Goal: Information Seeking & Learning: Learn about a topic

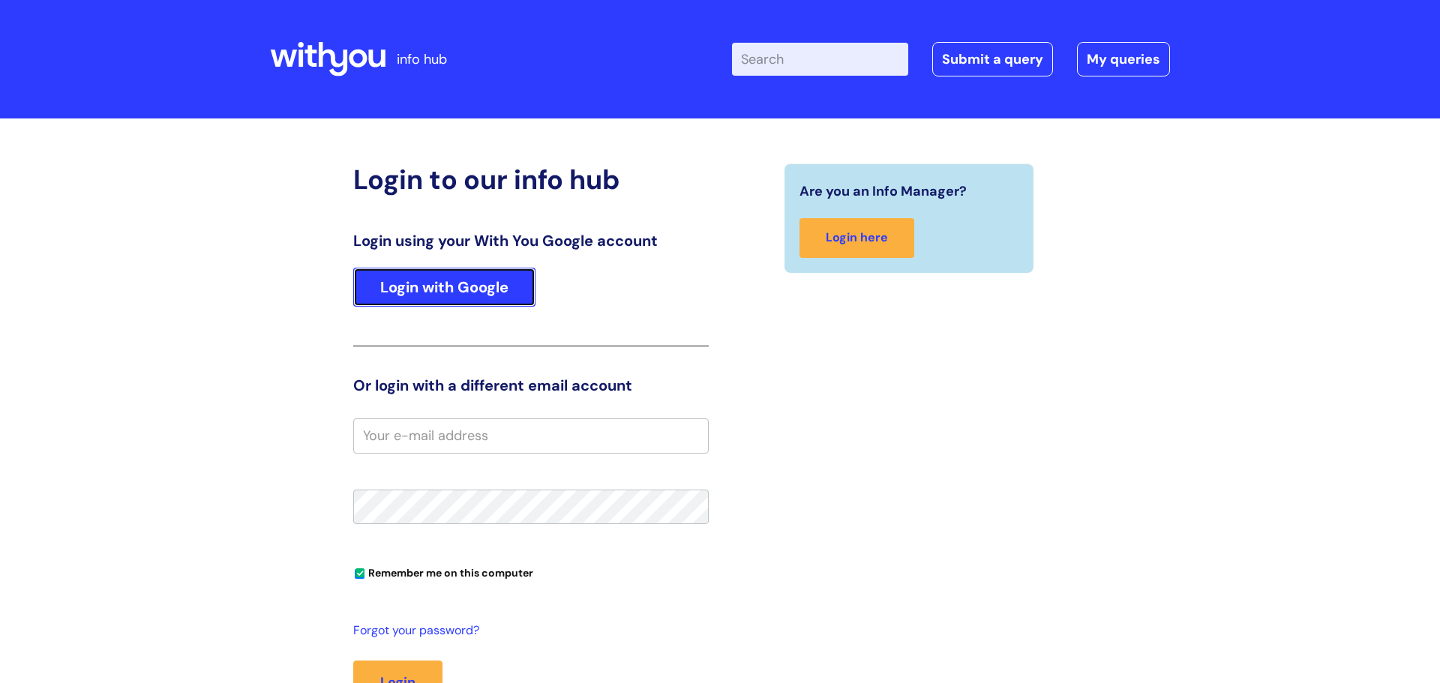
click at [471, 290] on link "Login with Google" at bounding box center [444, 287] width 182 height 39
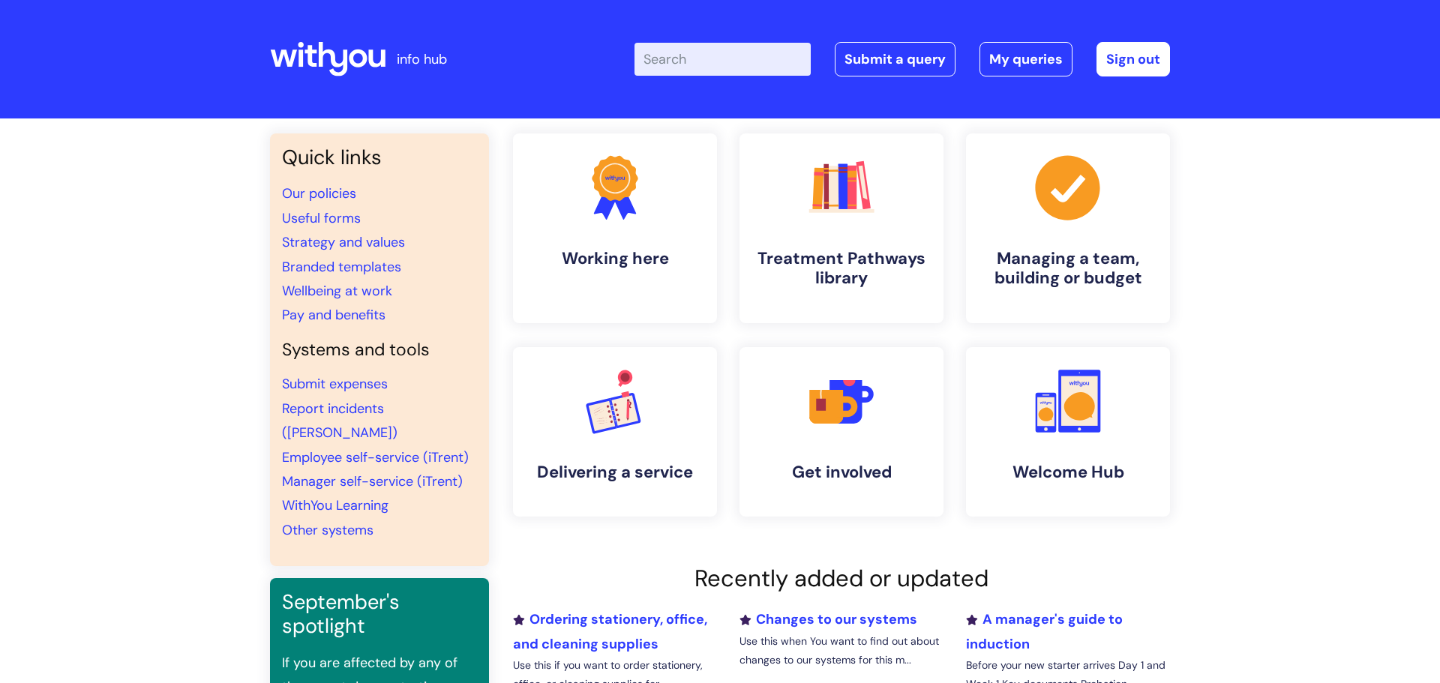
click at [698, 59] on input "Enter your search term here..." at bounding box center [723, 59] width 176 height 33
type input "eap"
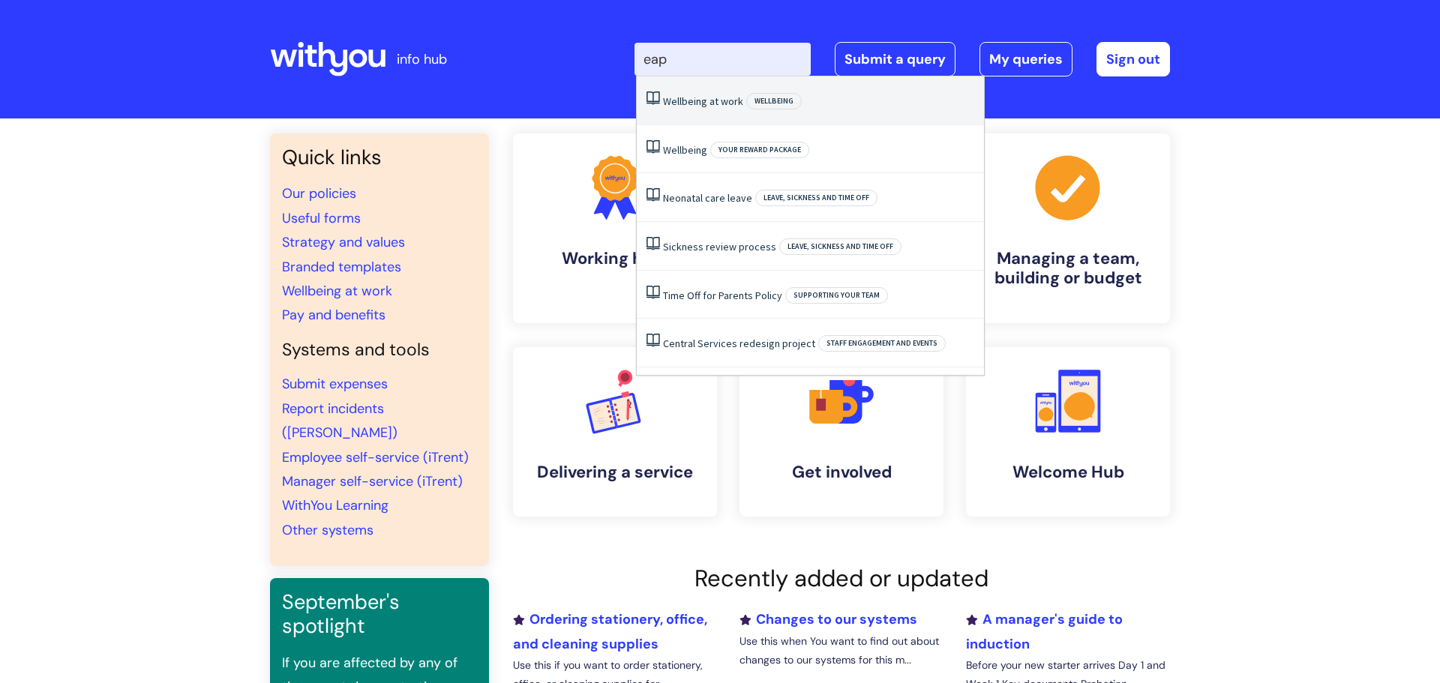
click at [713, 104] on link "Wellbeing at work" at bounding box center [703, 102] width 80 height 14
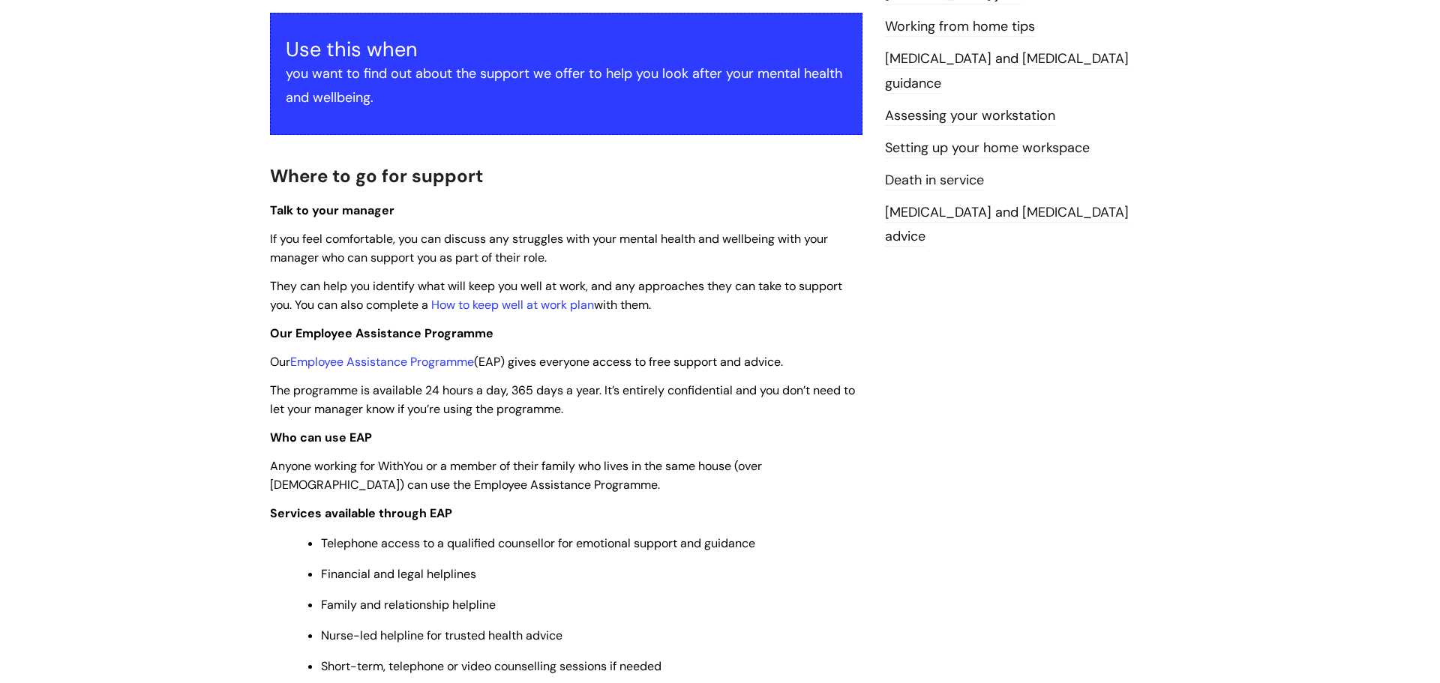
scroll to position [287, 0]
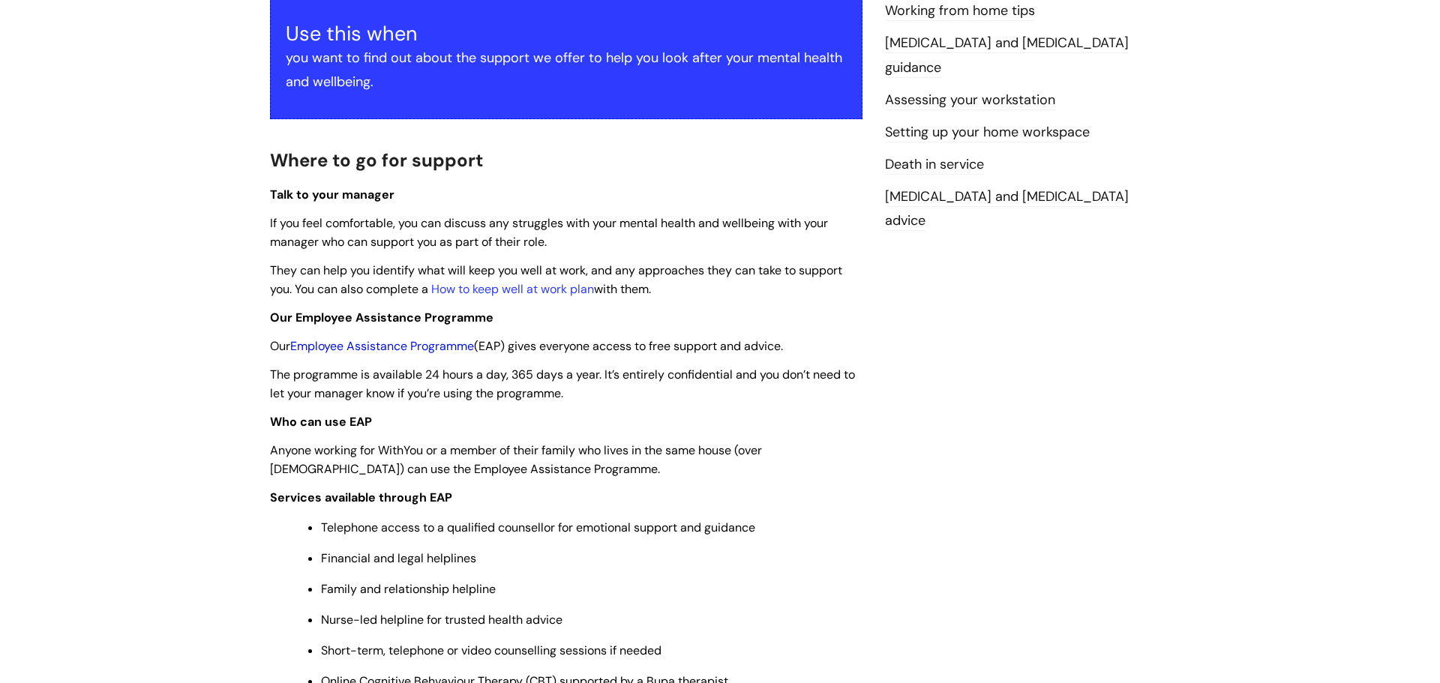
click at [374, 350] on link "Employee Assistance Programme" at bounding box center [382, 346] width 184 height 16
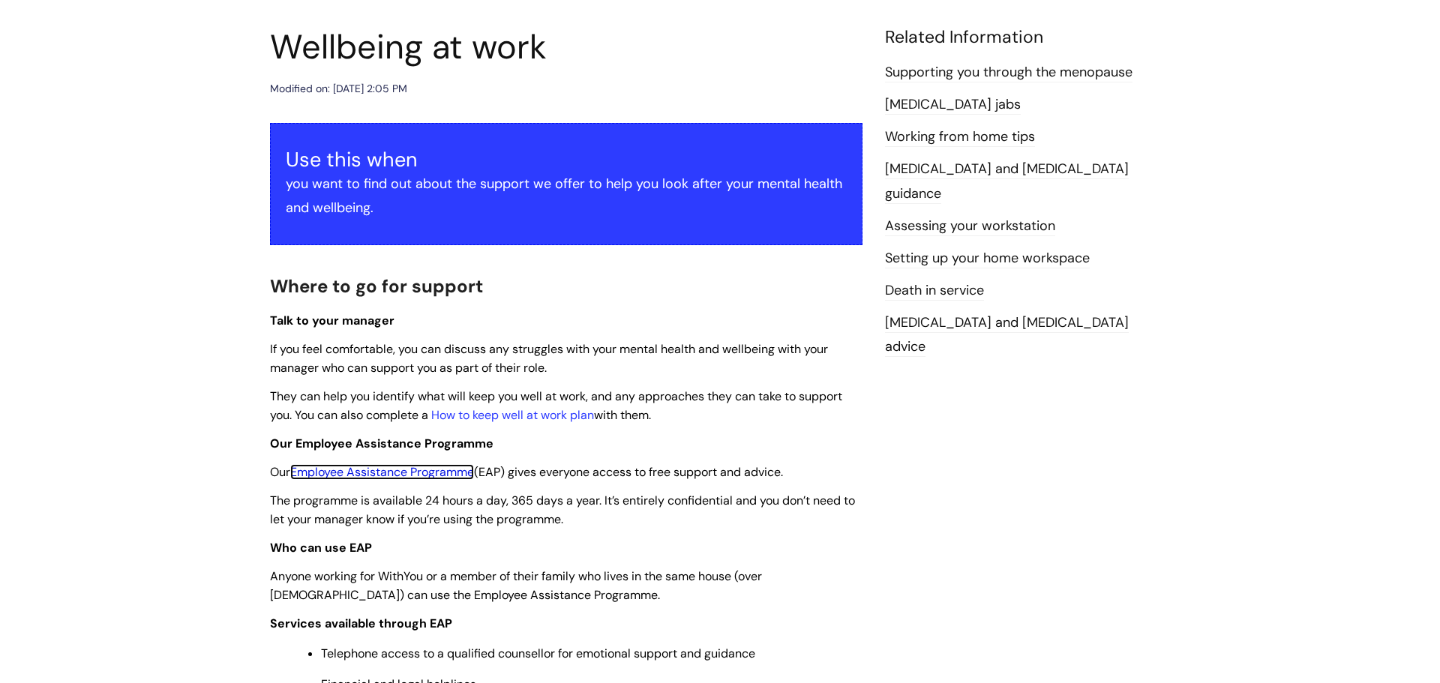
scroll to position [0, 0]
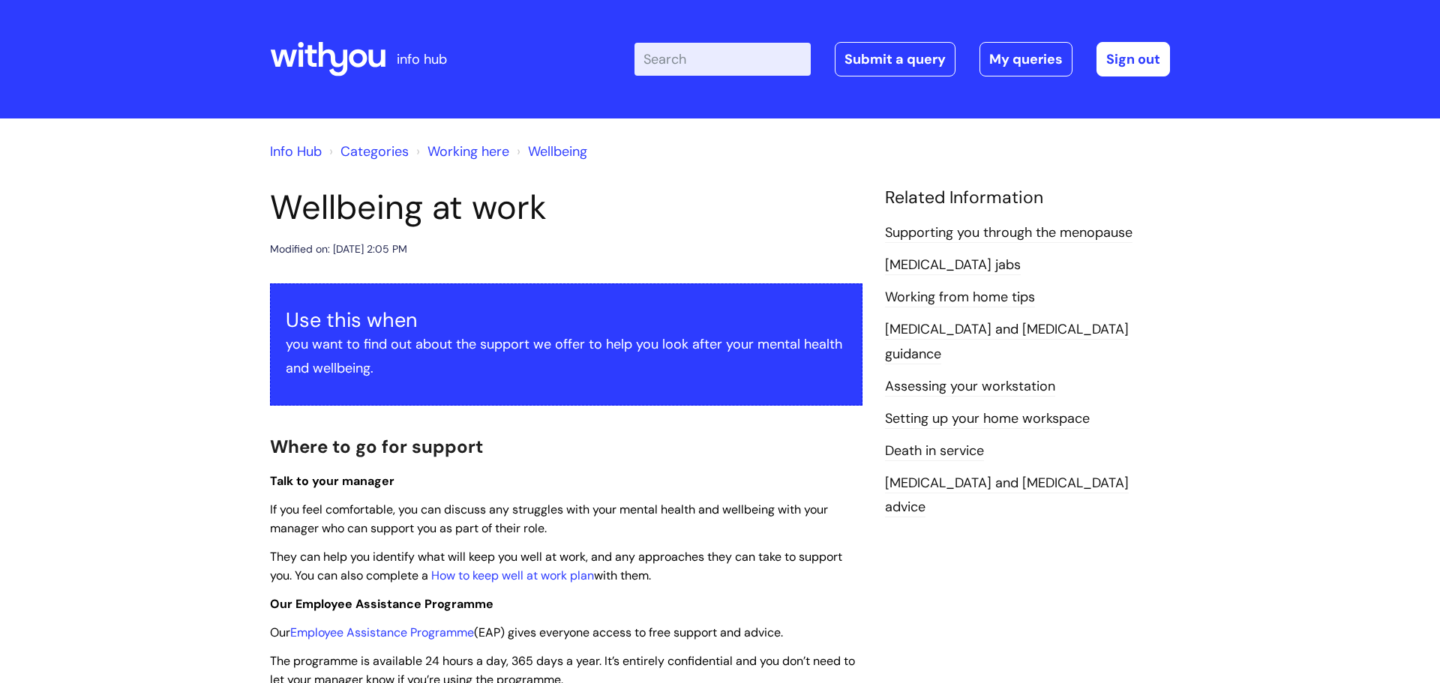
click at [677, 57] on input "Enter your search term here..." at bounding box center [723, 59] width 176 height 33
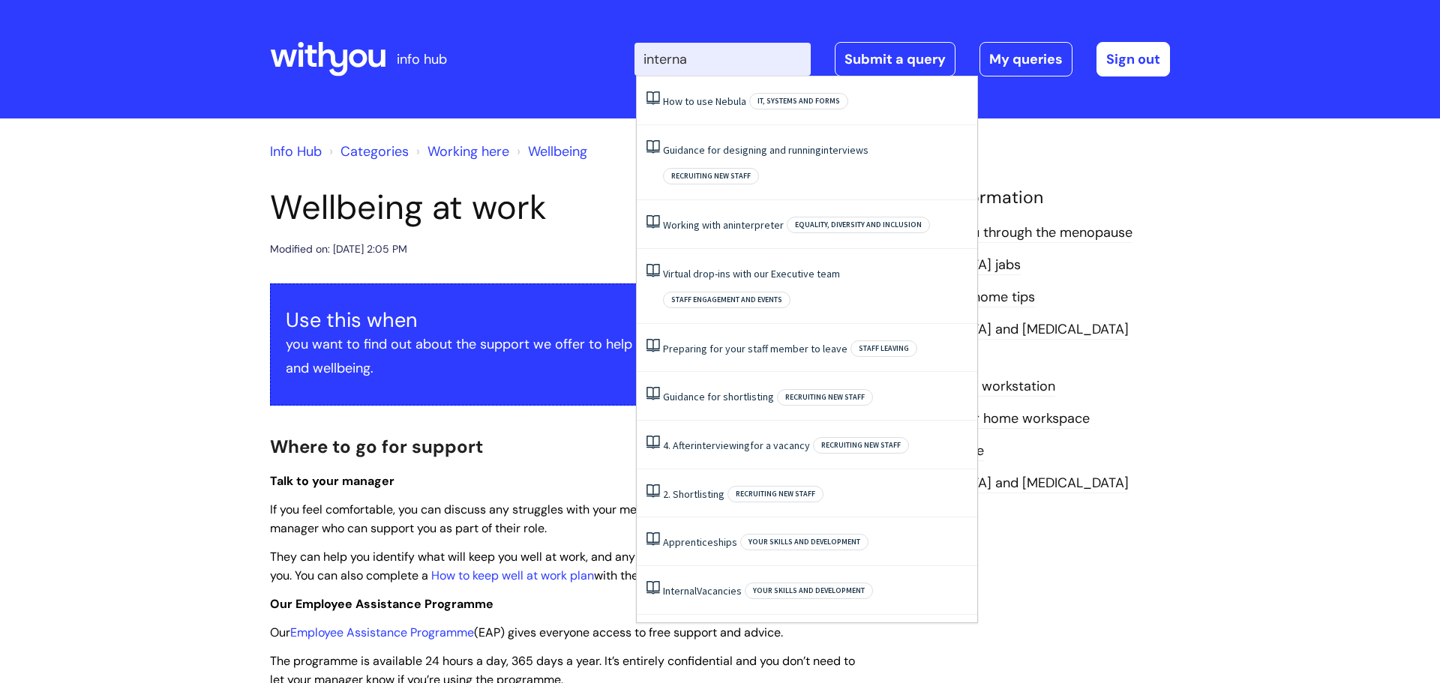
type input "internal"
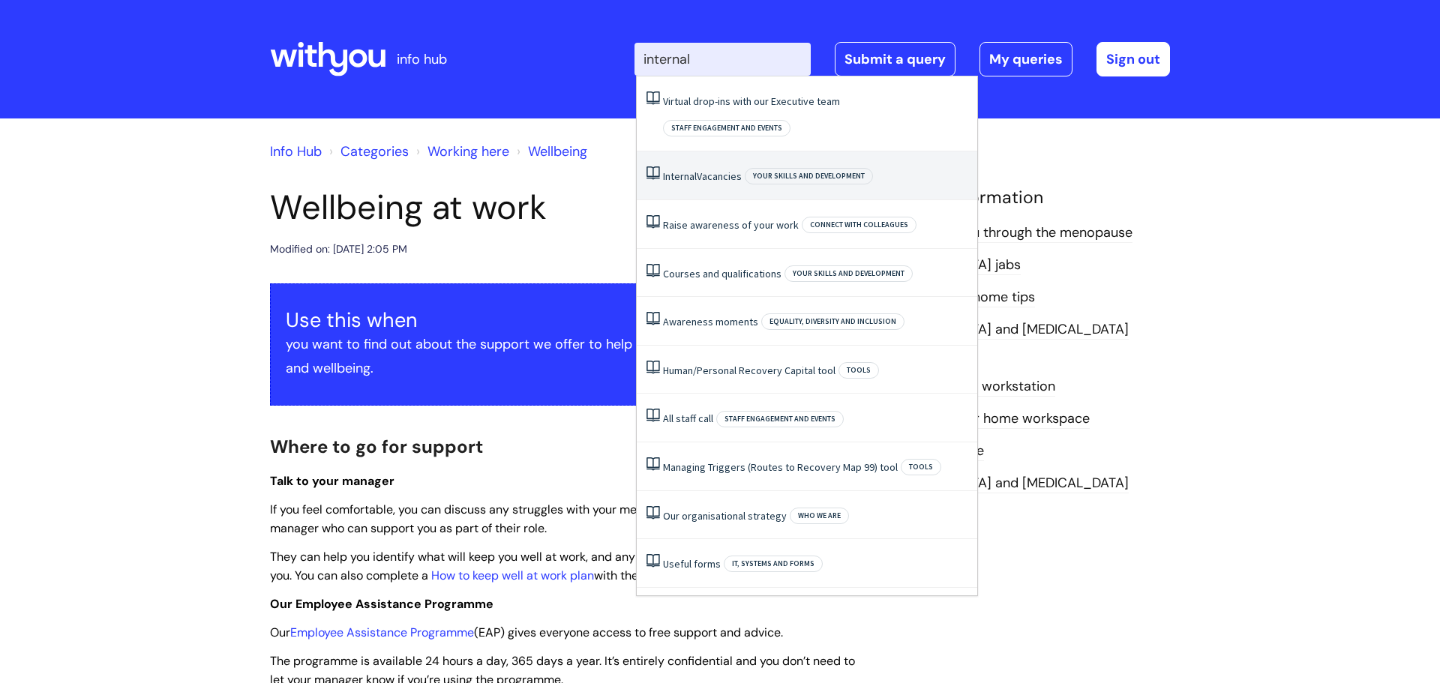
click at [743, 152] on li "Internal Vacancies Your skills and development" at bounding box center [807, 176] width 341 height 49
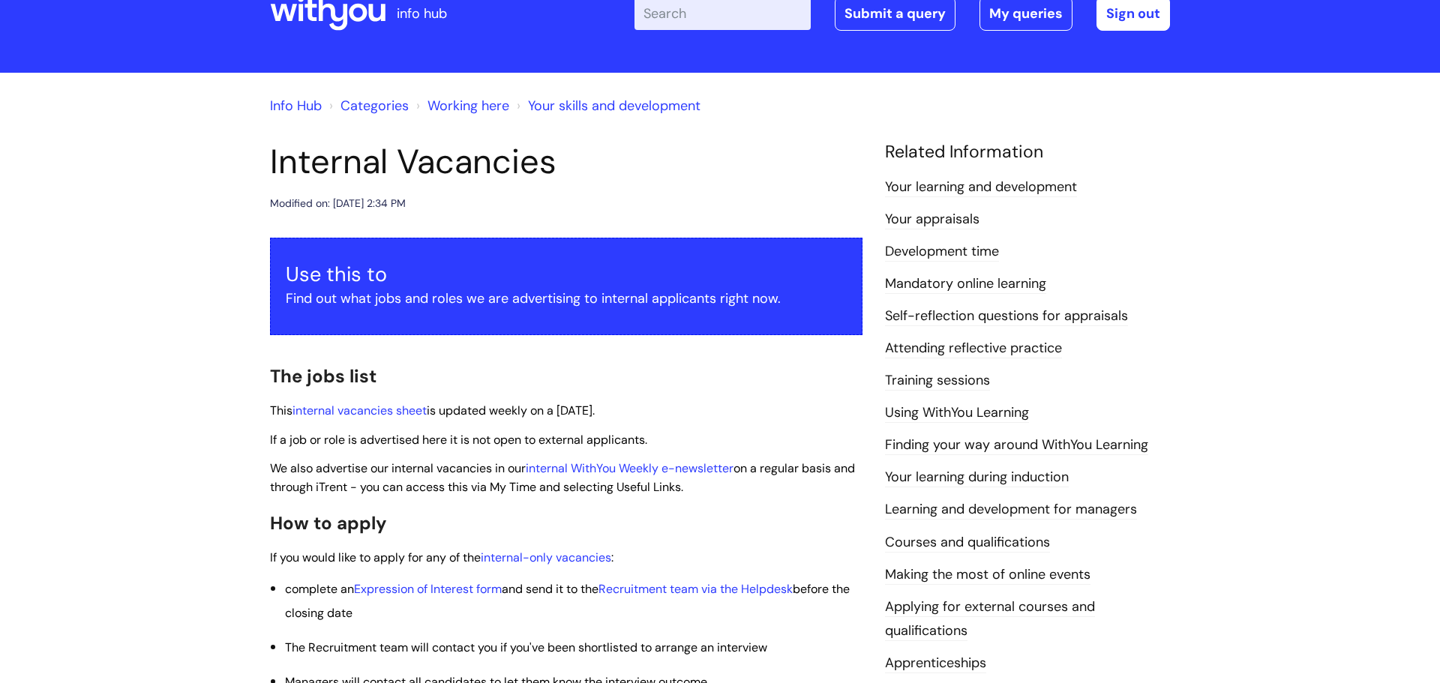
scroll to position [55, 0]
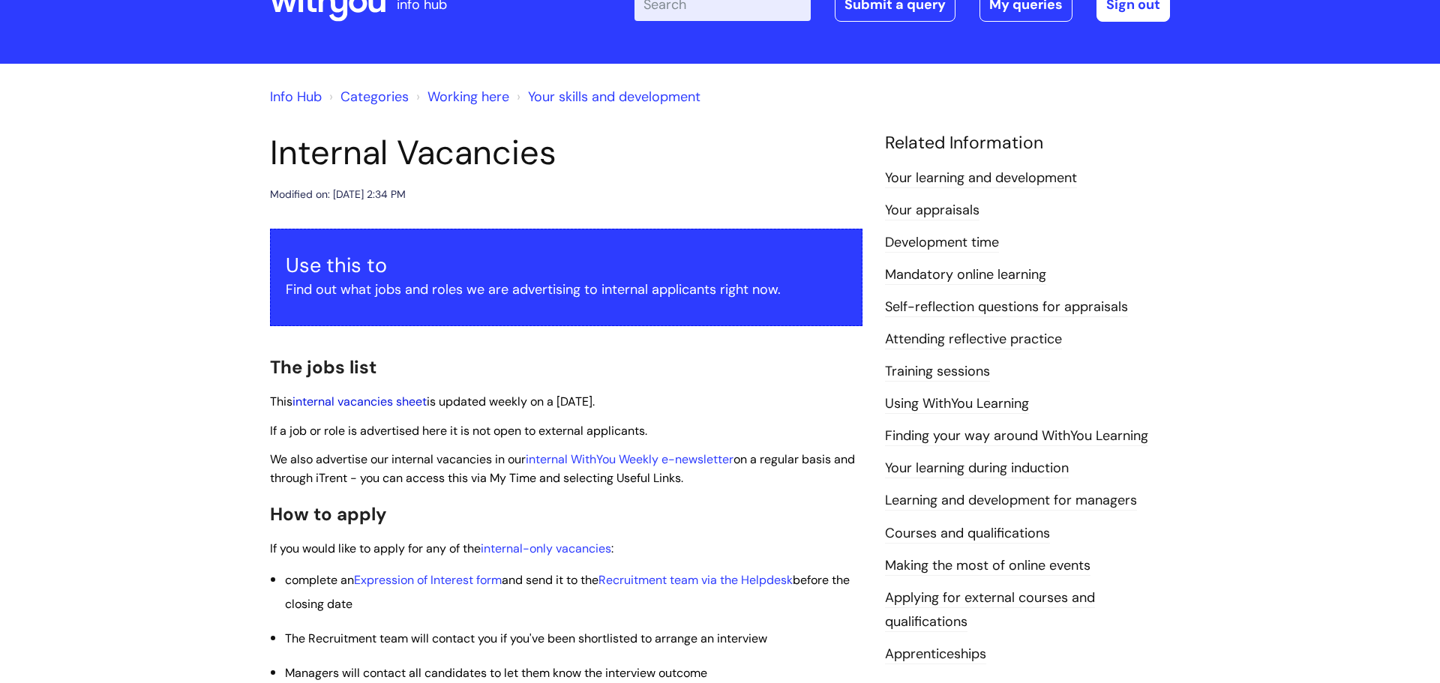
click at [386, 406] on link "internal vacancies sheet" at bounding box center [360, 402] width 134 height 16
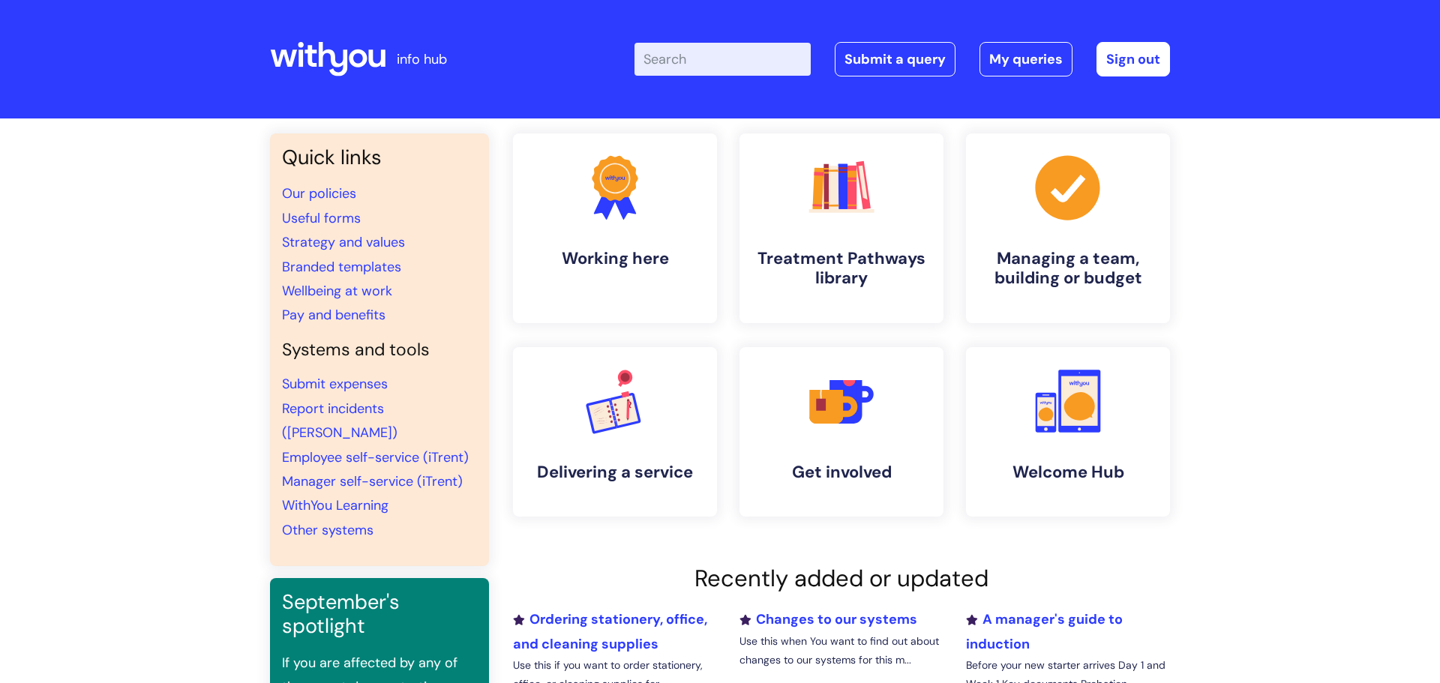
click at [698, 65] on input "Enter your search term here..." at bounding box center [723, 59] width 176 height 33
type input "aep"
click button "Search" at bounding box center [0, 0] width 0 height 0
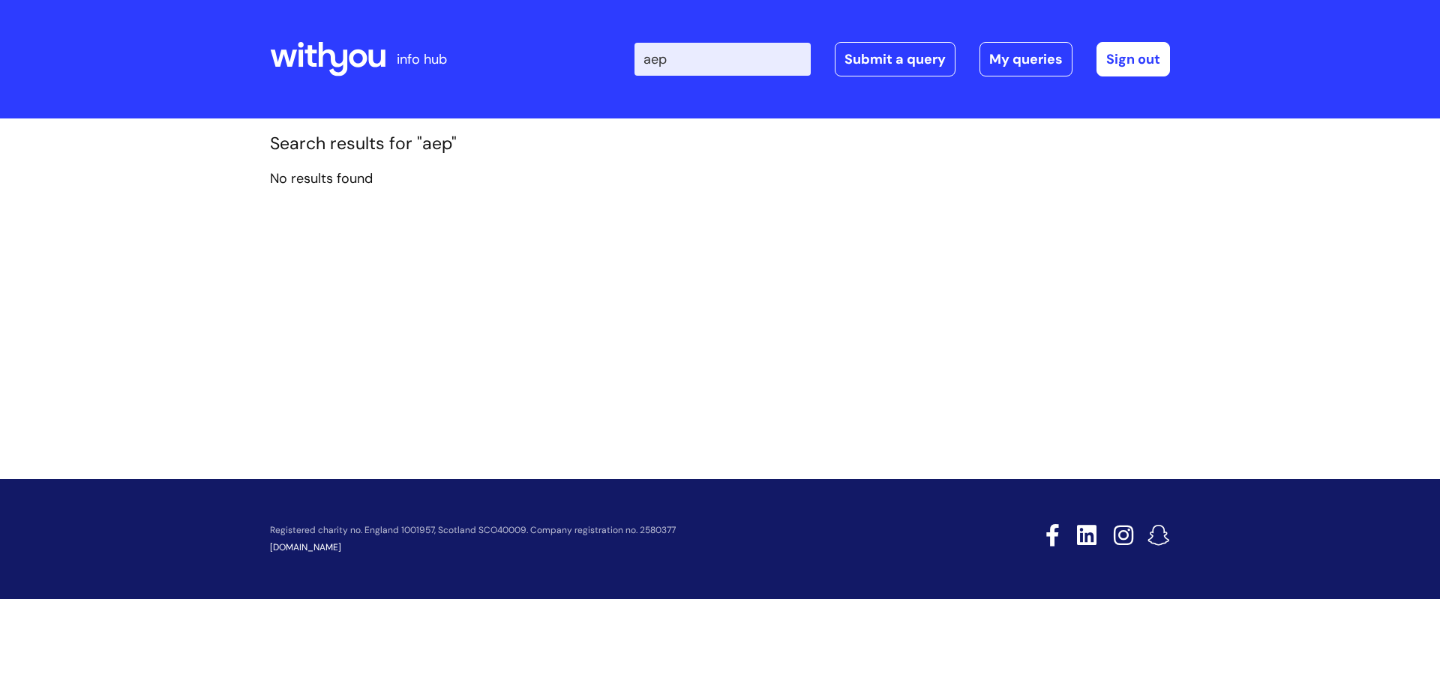
click at [692, 61] on input "aep" at bounding box center [723, 59] width 176 height 33
type input "a"
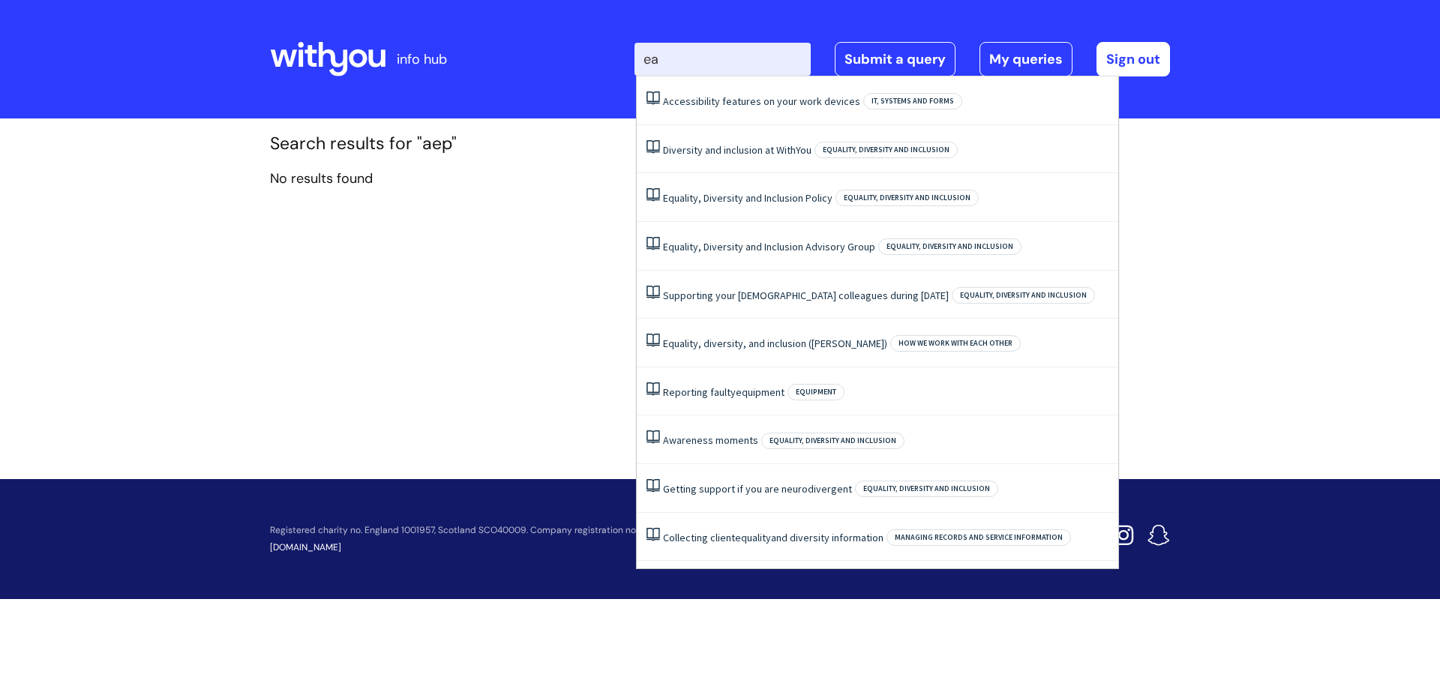
type input "eap"
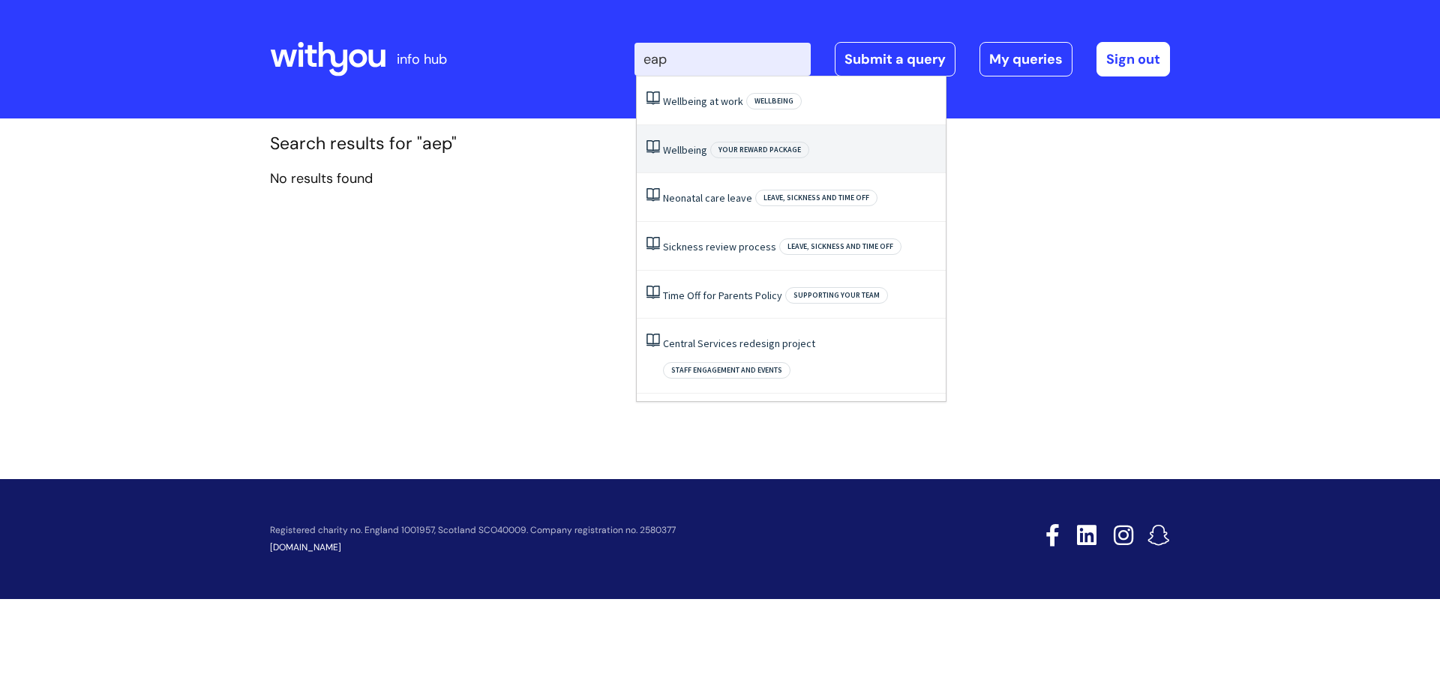
click at [691, 151] on link "Wellbeing" at bounding box center [685, 150] width 44 height 14
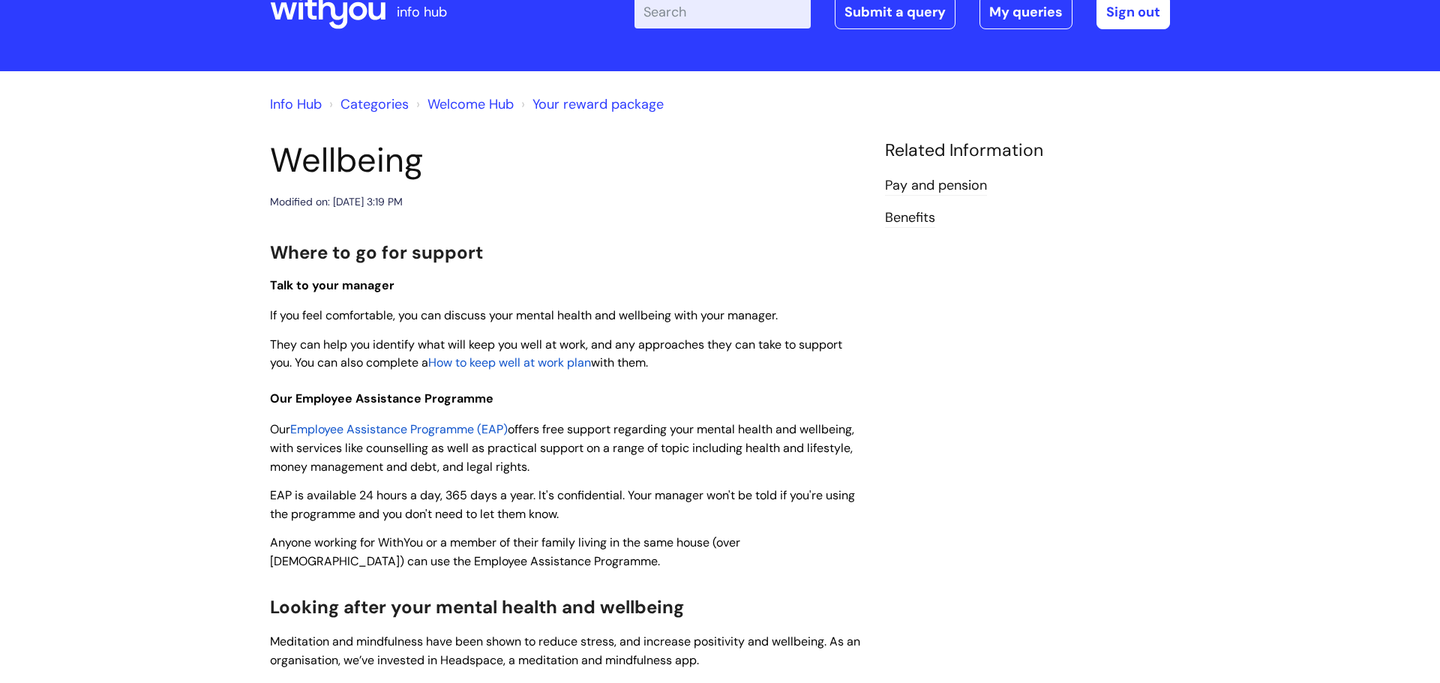
scroll to position [55, 0]
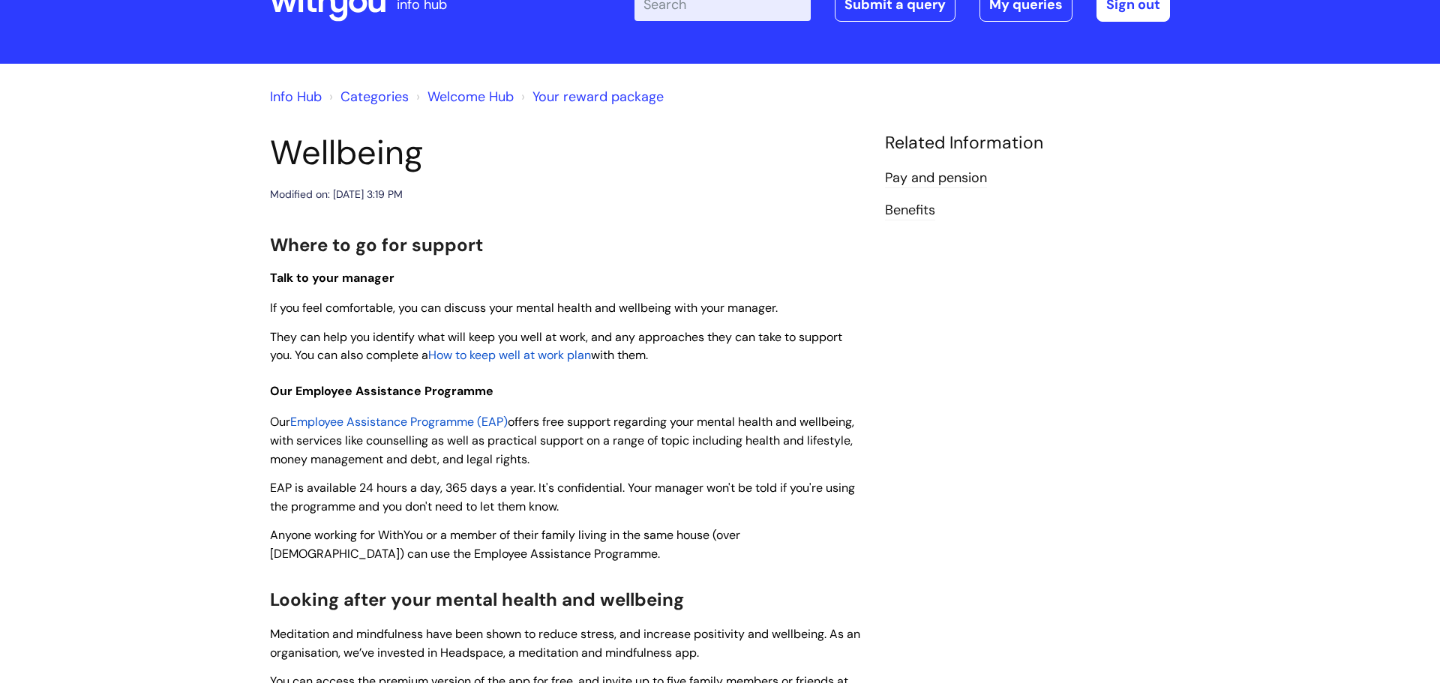
click at [440, 425] on span "Employee Assistance Programme (EAP)" at bounding box center [399, 422] width 218 height 16
